Goal: Check status: Check status

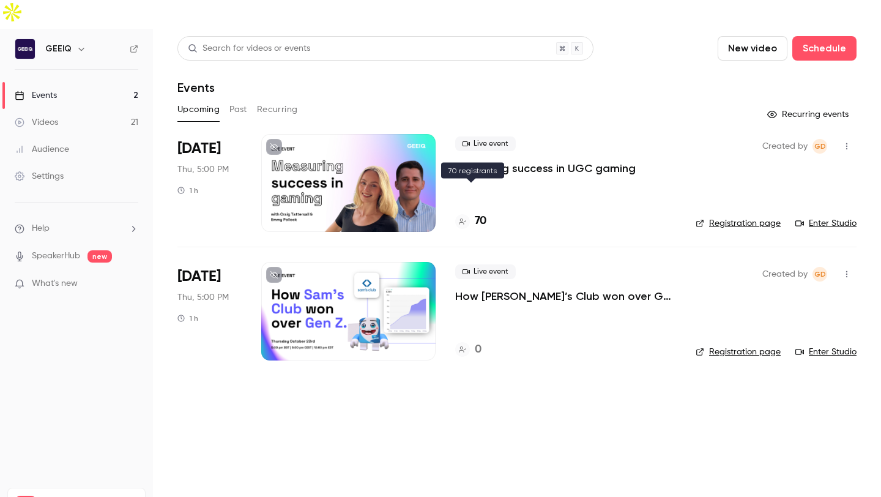
click at [477, 213] on h4 "70" at bounding box center [481, 221] width 12 height 17
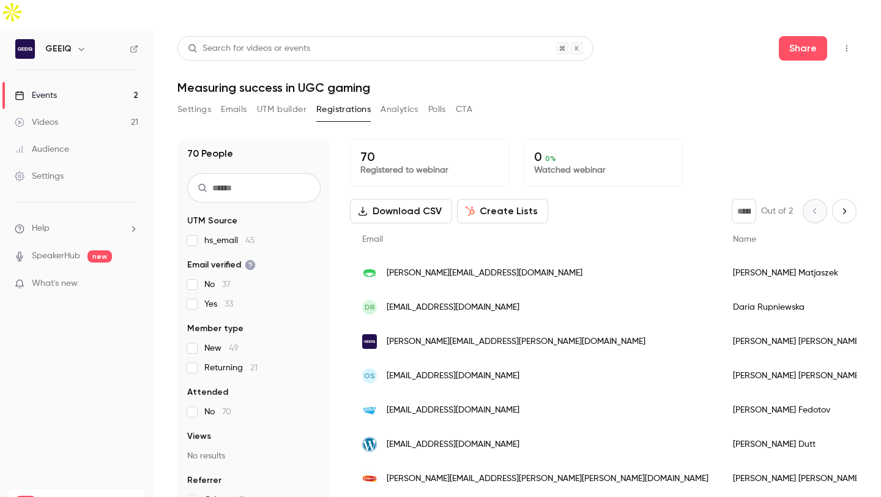
scroll to position [5, 0]
click at [832, 199] on button "Next page" at bounding box center [844, 211] width 24 height 24
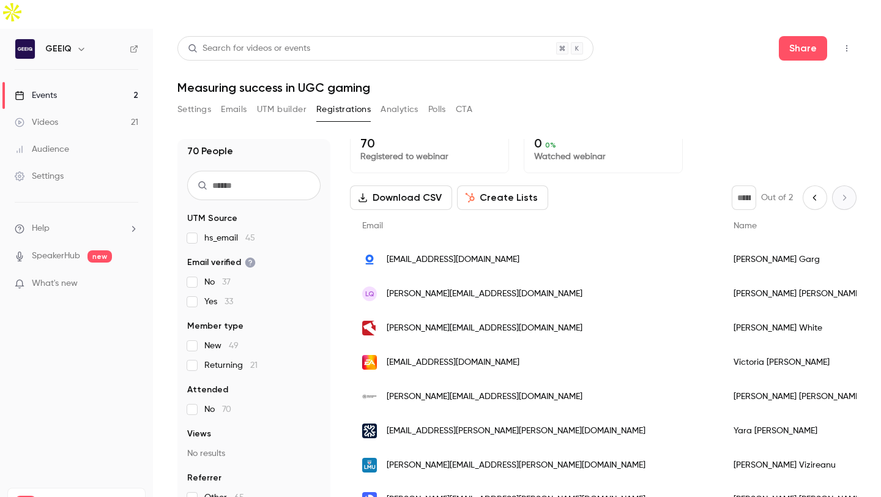
scroll to position [0, 0]
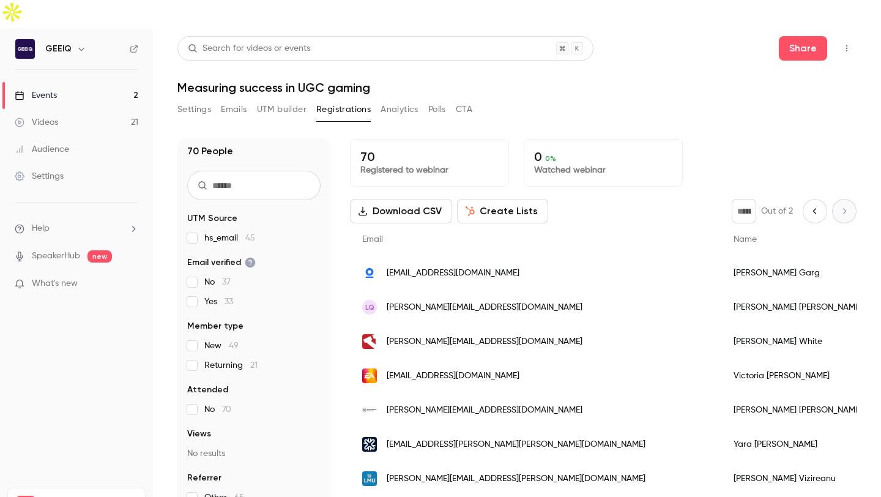
click at [803, 199] on button "Previous page" at bounding box center [815, 211] width 24 height 24
type input "*"
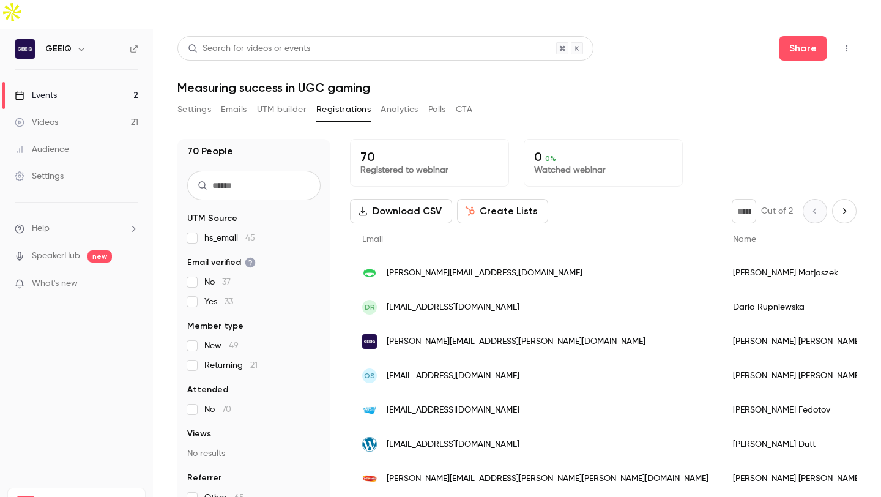
click at [392, 164] on p "Registered to webinar" at bounding box center [429, 170] width 138 height 12
click at [366, 164] on p "Registered to webinar" at bounding box center [429, 170] width 138 height 12
click at [288, 100] on button "UTM builder" at bounding box center [282, 110] width 50 height 20
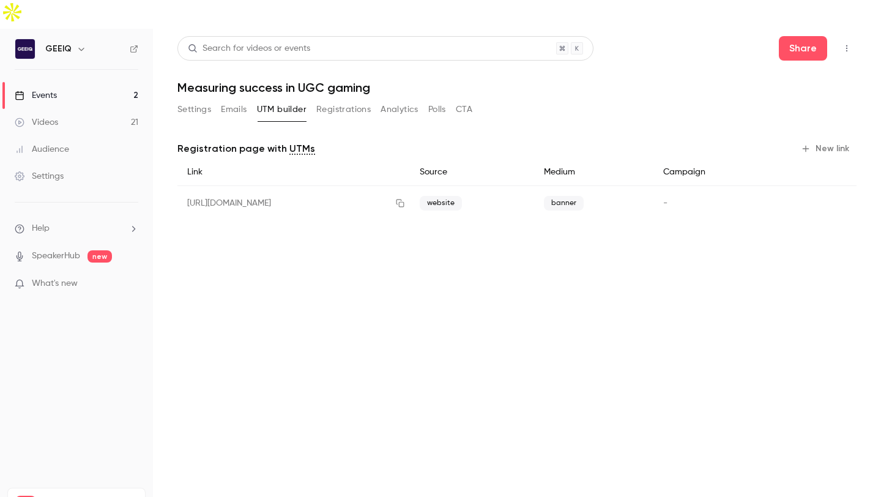
click at [349, 100] on button "Registrations" at bounding box center [343, 110] width 54 height 20
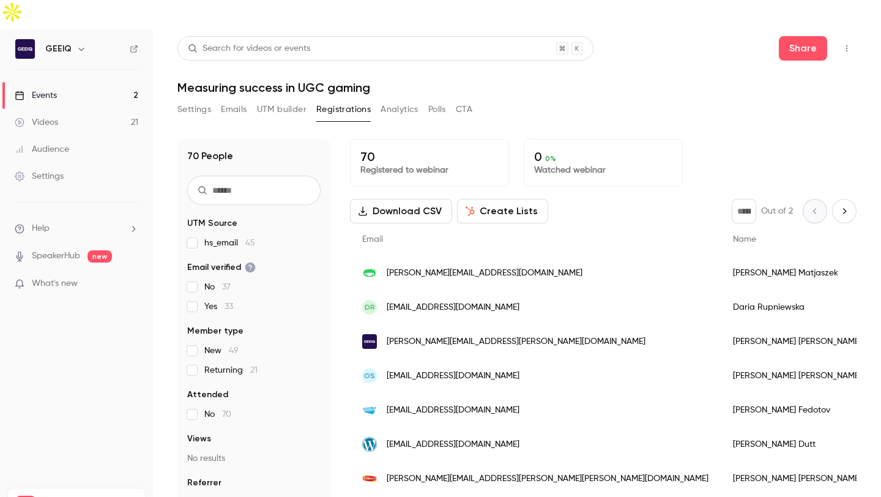
click at [229, 237] on span "hs_email 45" at bounding box center [229, 243] width 51 height 12
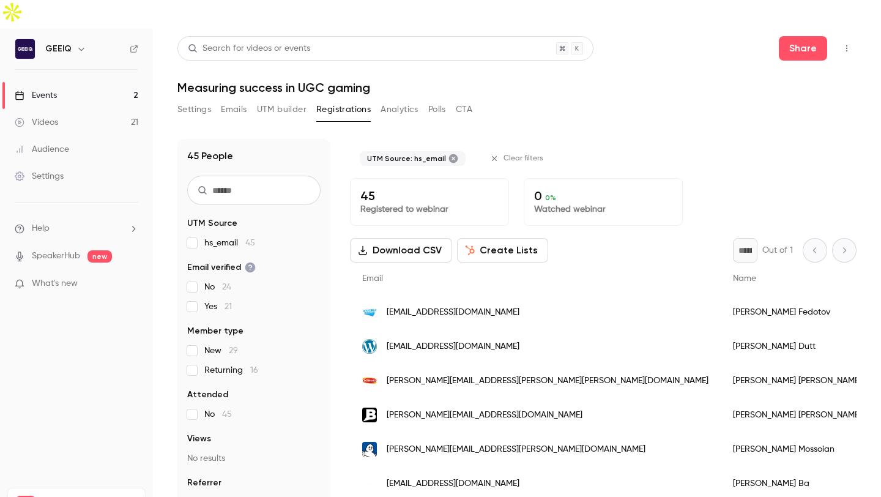
click at [228, 237] on span "hs_email 45" at bounding box center [229, 243] width 51 height 12
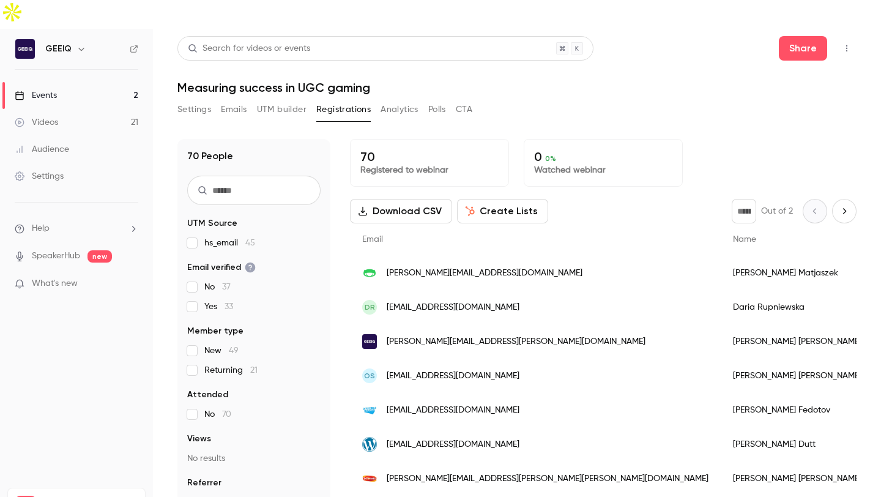
click at [228, 237] on span "hs_email 45" at bounding box center [229, 243] width 51 height 12
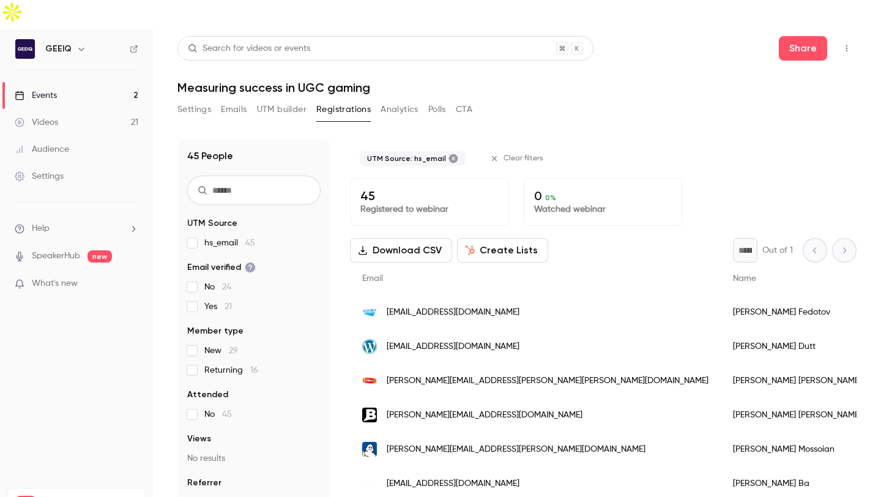
click at [228, 237] on span "hs_email 45" at bounding box center [229, 243] width 51 height 12
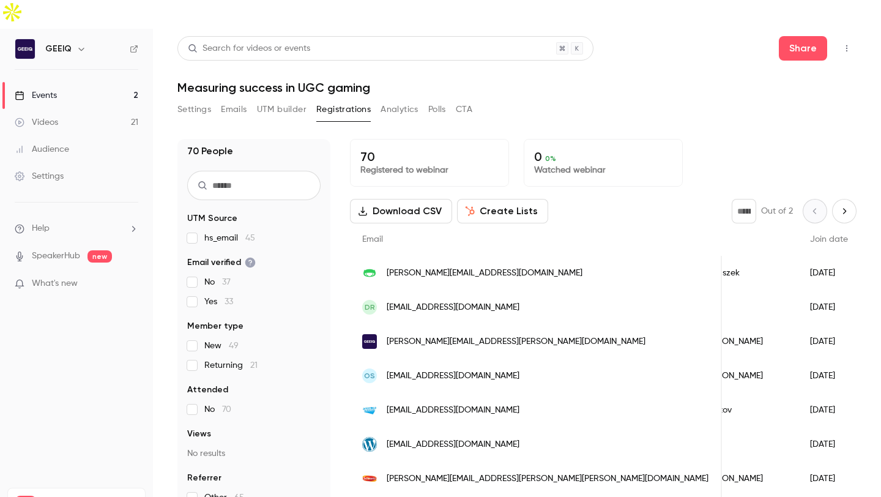
scroll to position [0, 109]
click at [796, 199] on div "* Out of 2" at bounding box center [794, 211] width 125 height 24
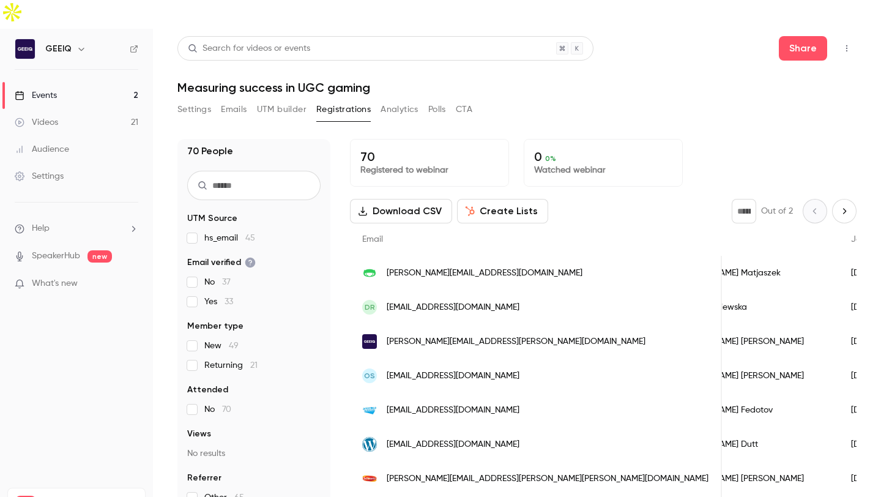
scroll to position [0, 63]
click at [682, 139] on div "70 Registered to webinar 0 0 % Watched webinar" at bounding box center [603, 163] width 507 height 48
click at [279, 100] on button "UTM builder" at bounding box center [282, 110] width 50 height 20
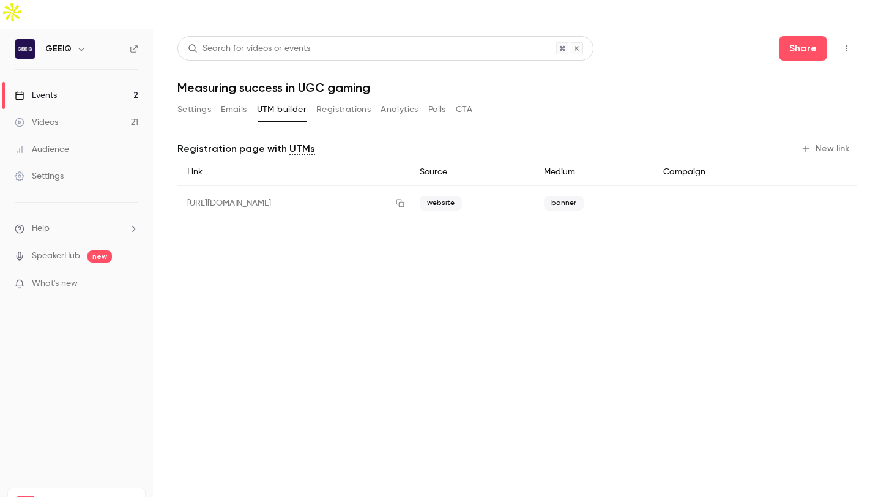
click at [186, 100] on button "Settings" at bounding box center [194, 110] width 34 height 20
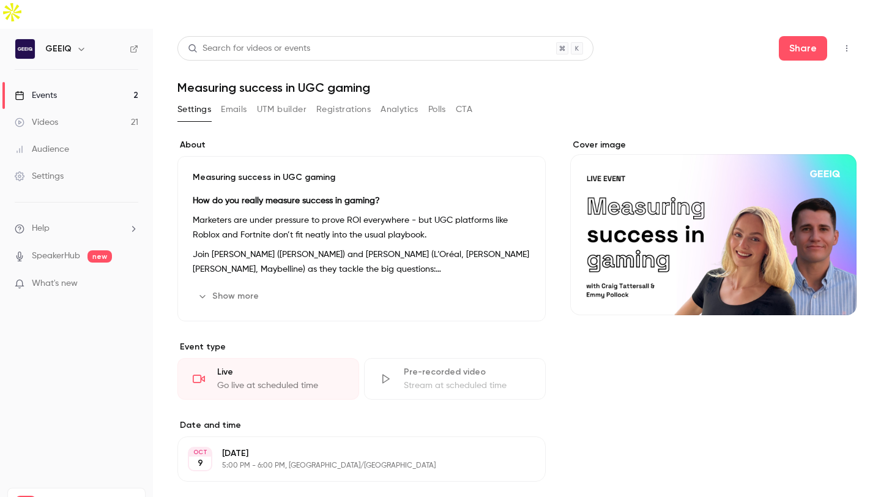
click at [233, 100] on button "Emails" at bounding box center [234, 110] width 26 height 20
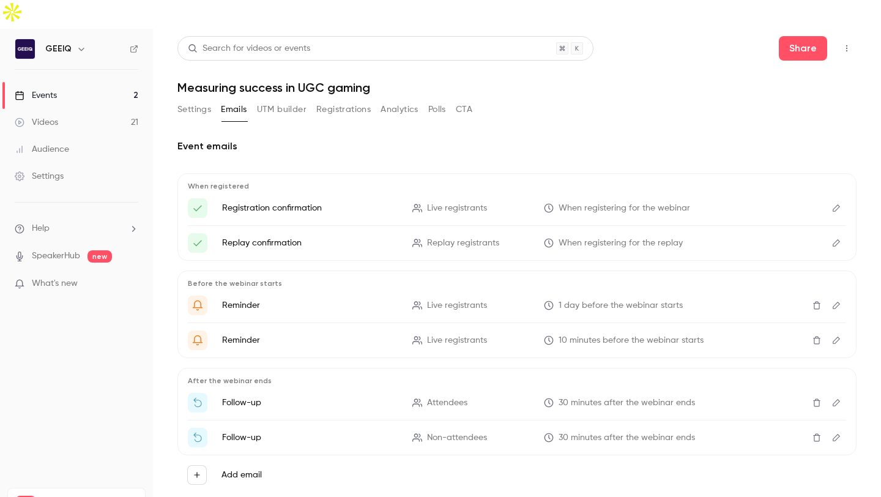
click at [296, 100] on button "UTM builder" at bounding box center [282, 110] width 50 height 20
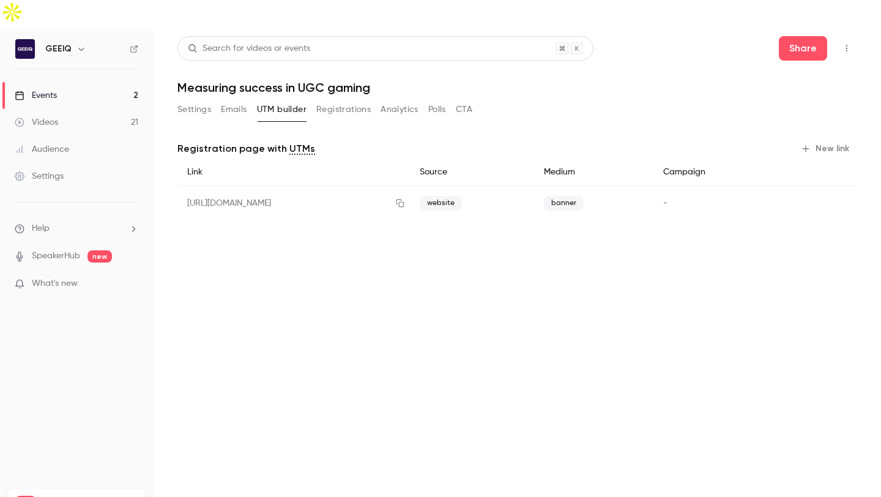
click at [185, 100] on button "Settings" at bounding box center [194, 110] width 34 height 20
